Goal: Navigation & Orientation: Understand site structure

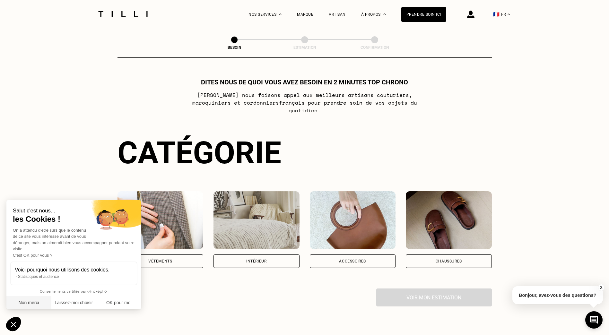
click at [35, 301] on button "Non merci" at bounding box center [28, 303] width 45 height 13
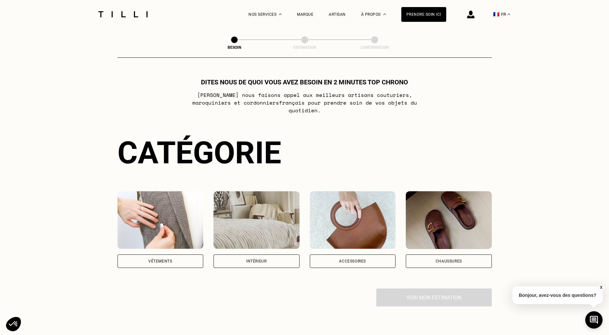
click at [168, 226] on img at bounding box center [161, 220] width 86 height 58
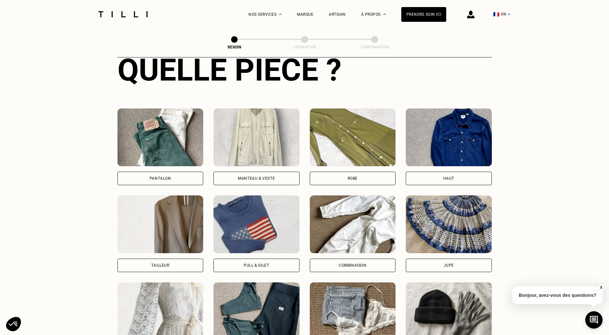
scroll to position [257, 0]
click at [160, 176] on div "Pantalon" at bounding box center [161, 178] width 86 height 13
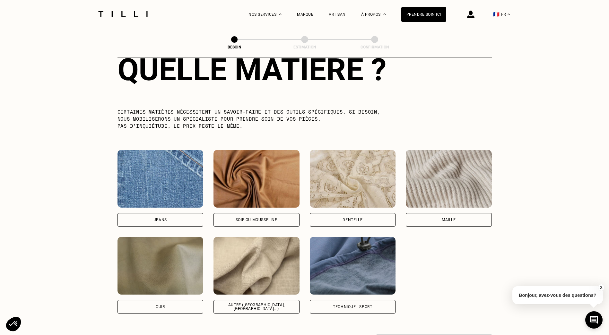
scroll to position [624, 0]
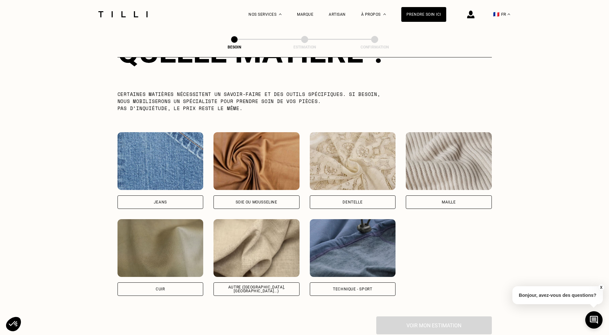
click at [267, 248] on img at bounding box center [257, 248] width 86 height 58
select select "FR"
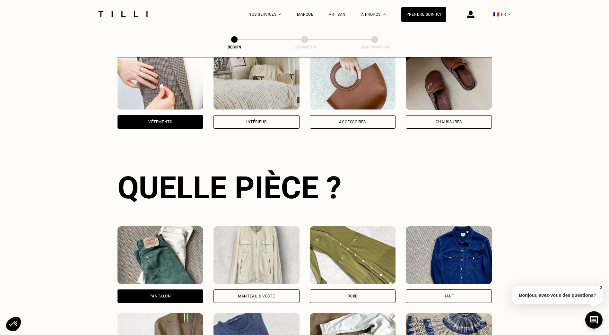
scroll to position [0, 0]
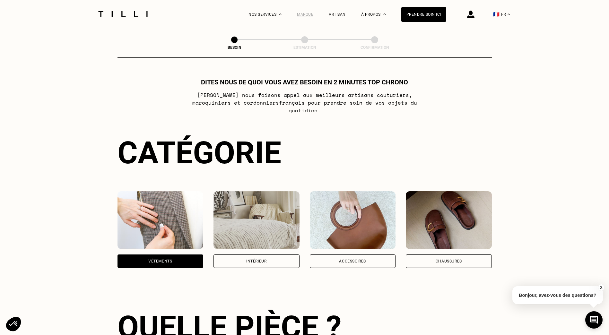
click at [312, 13] on div "Marque" at bounding box center [305, 14] width 16 height 4
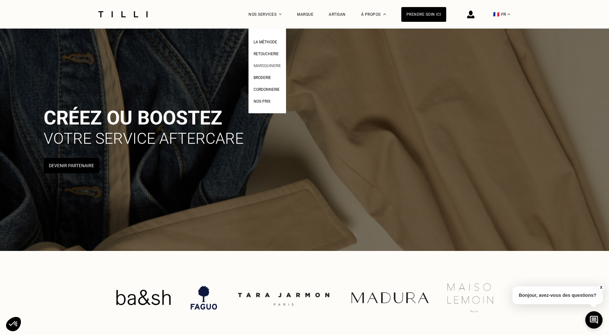
click at [271, 66] on span "Maroquinerie" at bounding box center [267, 66] width 27 height 4
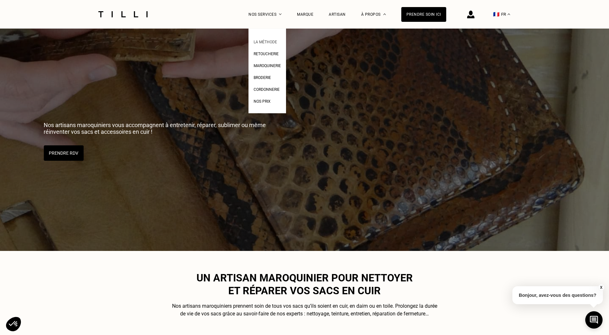
click at [268, 41] on span "La Méthode" at bounding box center [265, 42] width 23 height 4
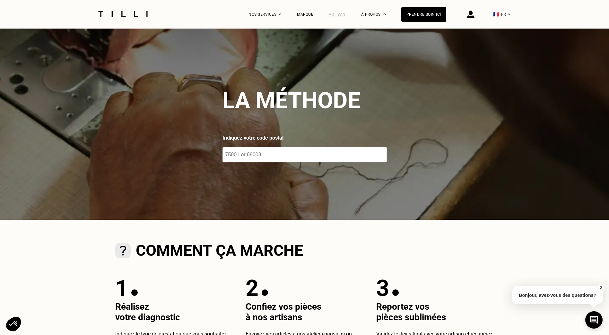
click at [341, 15] on div "Artisan" at bounding box center [337, 14] width 17 height 4
